Goal: Transaction & Acquisition: Purchase product/service

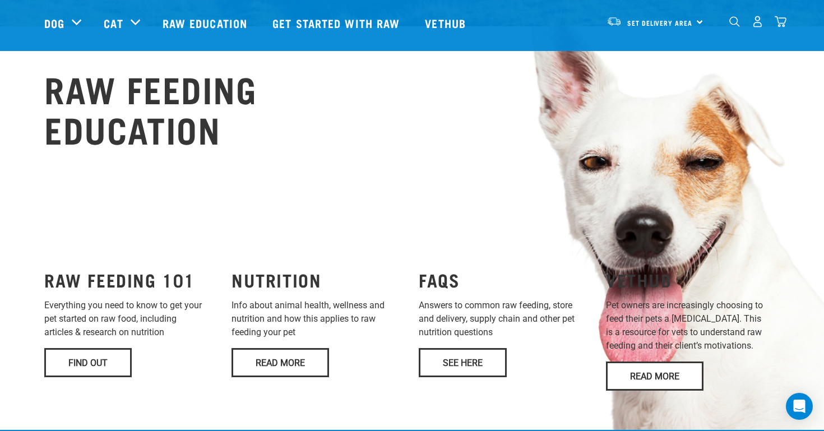
scroll to position [758, 0]
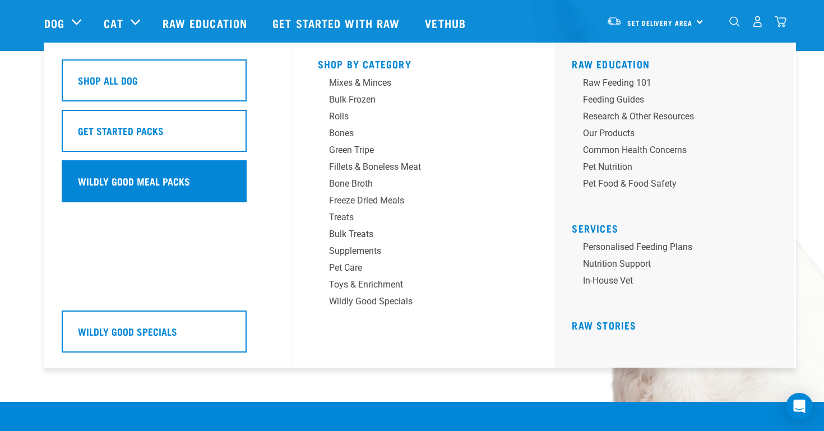
click at [156, 181] on h5 "Wildly Good Meal Packs" at bounding box center [134, 181] width 112 height 15
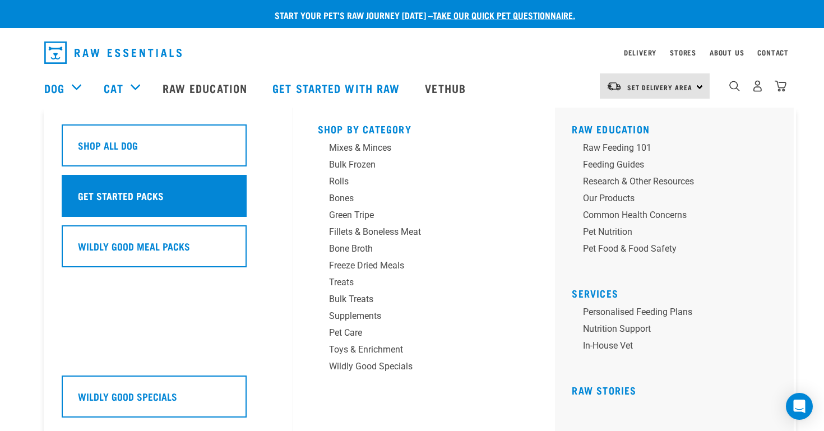
click at [231, 190] on div "Get Started Packs" at bounding box center [154, 196] width 185 height 42
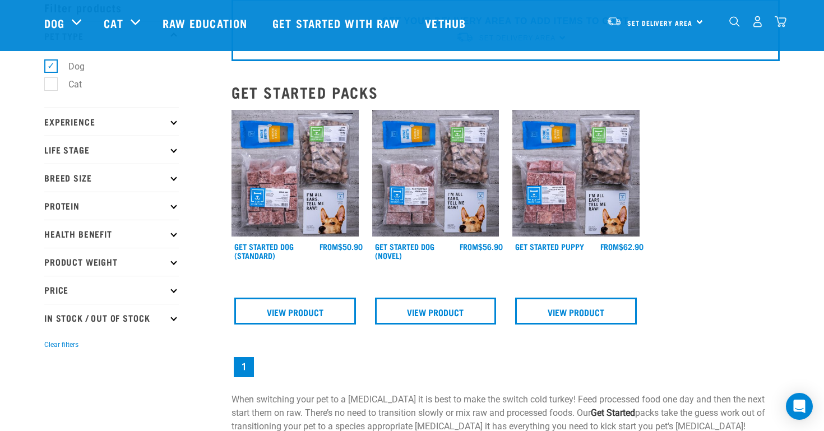
scroll to position [48, 0]
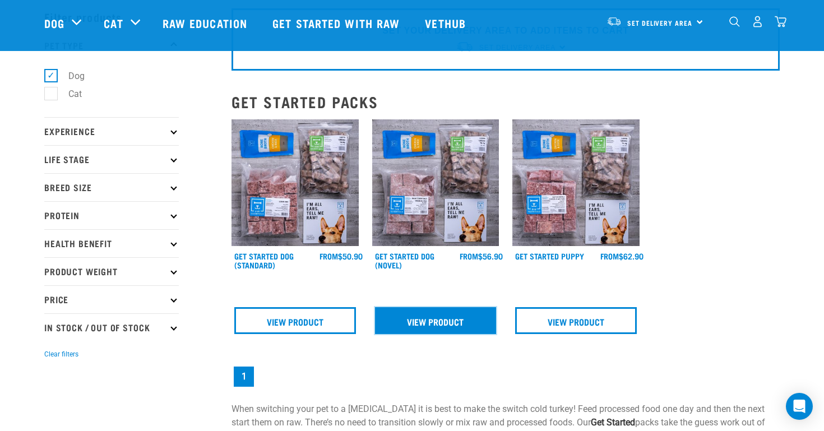
click at [451, 325] on link "View Product" at bounding box center [436, 320] width 122 height 27
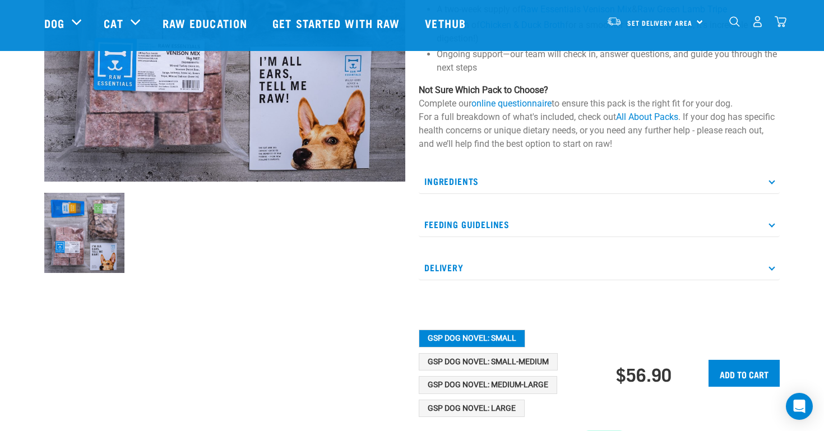
scroll to position [314, 0]
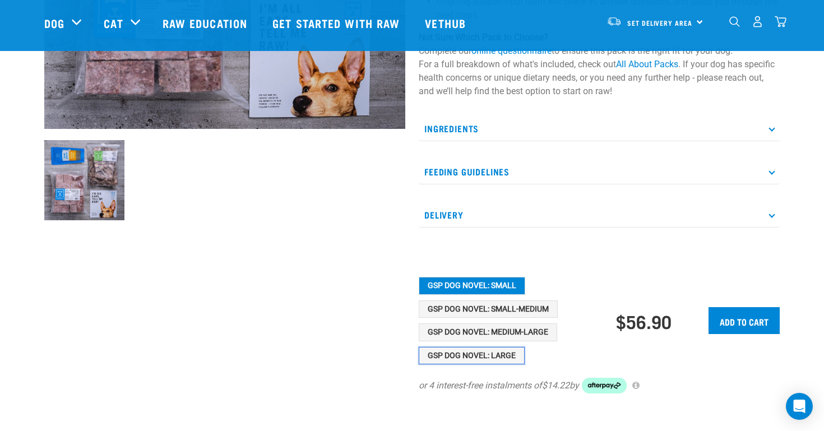
click at [465, 357] on button "GSP Dog Novel: Large" at bounding box center [472, 356] width 106 height 18
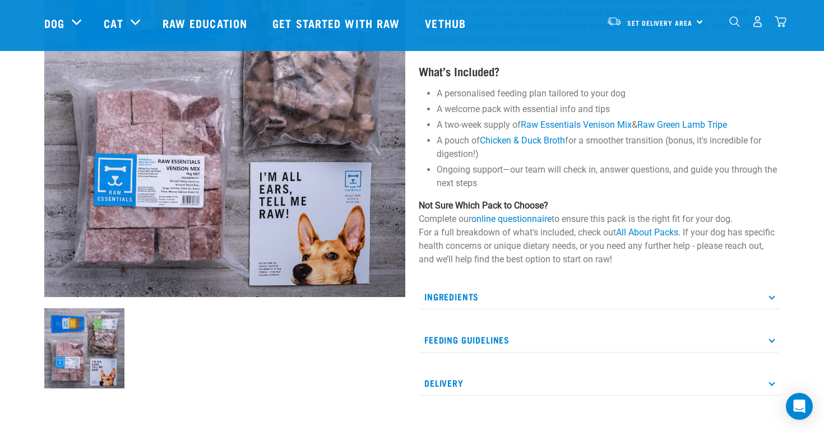
scroll to position [141, 0]
